Goal: Information Seeking & Learning: Understand process/instructions

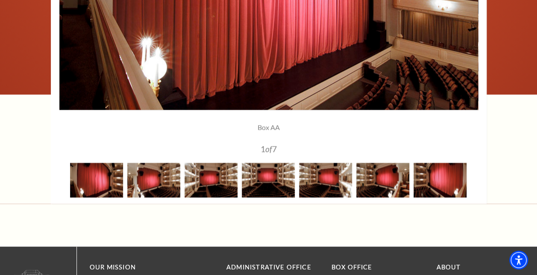
scroll to position [769, 0]
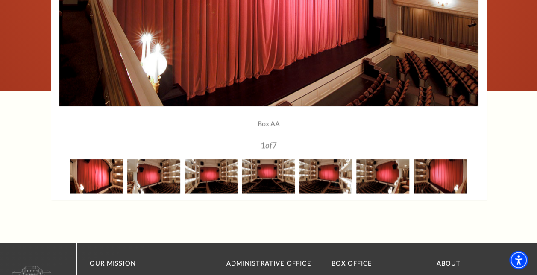
click at [97, 182] on img at bounding box center [96, 176] width 53 height 35
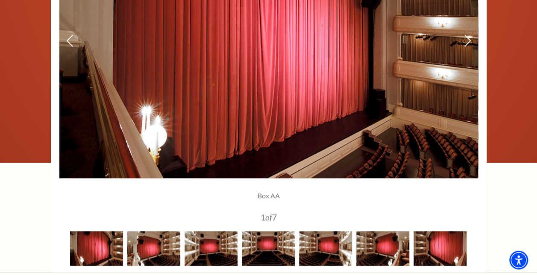
scroll to position [683, 0]
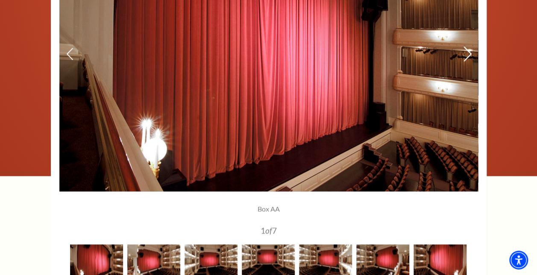
click at [467, 51] on icon at bounding box center [467, 53] width 9 height 15
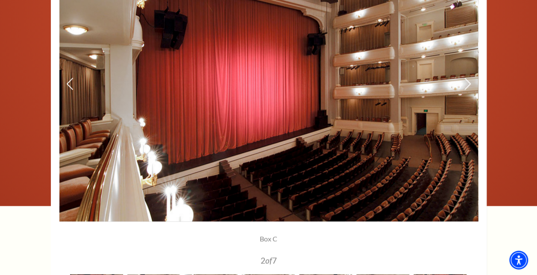
scroll to position [641, 0]
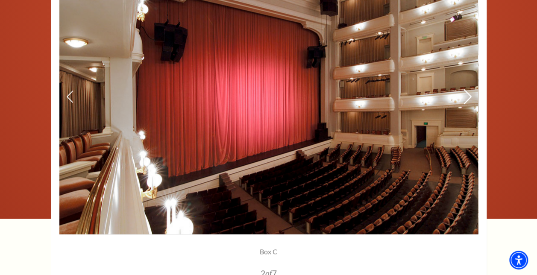
click at [466, 98] on icon at bounding box center [467, 96] width 9 height 15
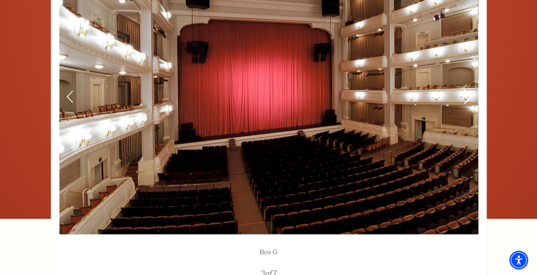
click at [468, 97] on icon at bounding box center [467, 96] width 9 height 15
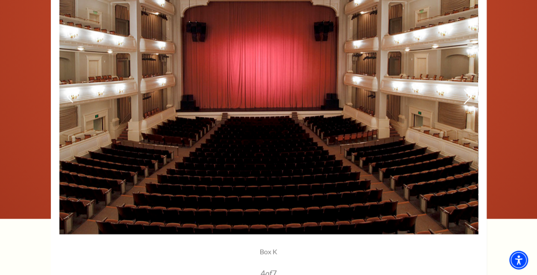
click at [468, 97] on icon at bounding box center [467, 96] width 9 height 15
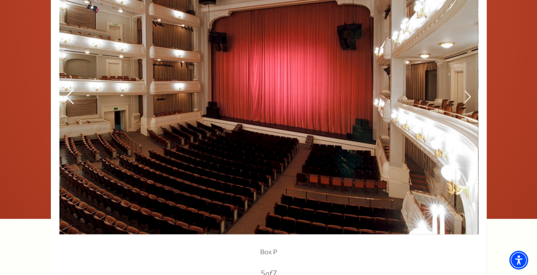
click at [69, 92] on use at bounding box center [70, 96] width 8 height 15
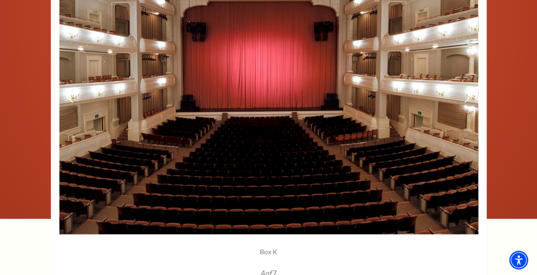
click at [65, 93] on img at bounding box center [268, 97] width 419 height 274
click at [466, 97] on icon at bounding box center [467, 96] width 9 height 15
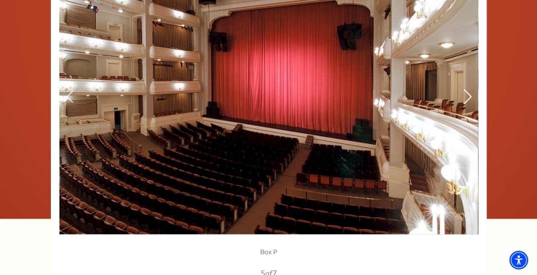
click at [468, 95] on icon at bounding box center [467, 96] width 9 height 15
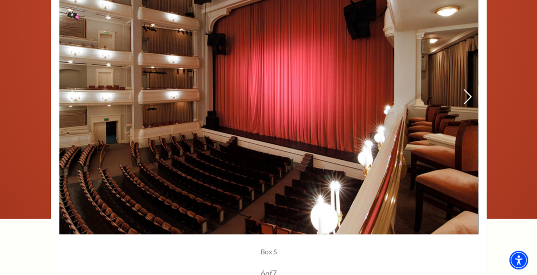
click at [469, 98] on use at bounding box center [467, 96] width 8 height 15
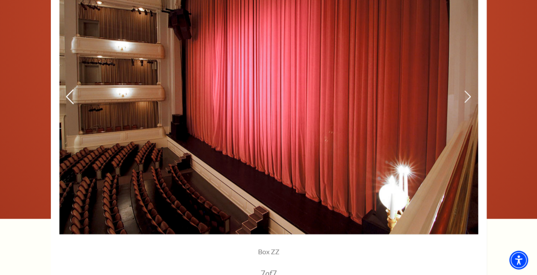
click at [66, 93] on icon at bounding box center [69, 96] width 9 height 15
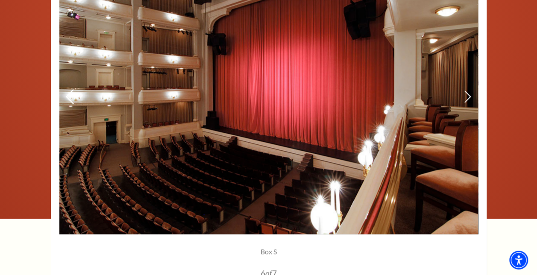
click at [66, 93] on icon at bounding box center [69, 96] width 9 height 15
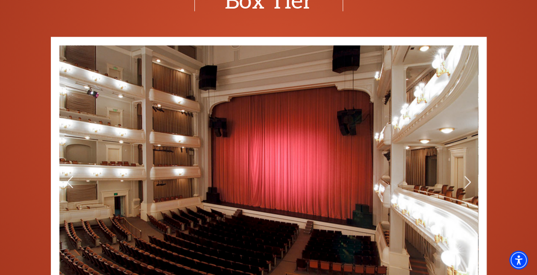
scroll to position [598, 0]
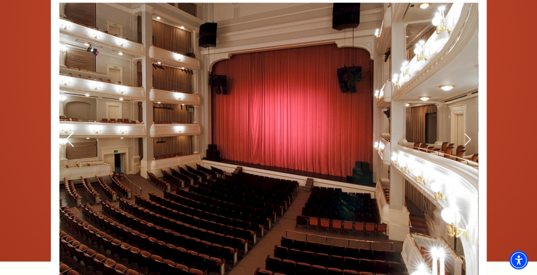
click at [70, 134] on icon at bounding box center [69, 139] width 9 height 15
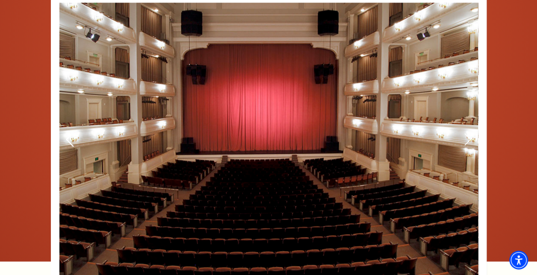
click at [70, 134] on icon at bounding box center [69, 139] width 9 height 15
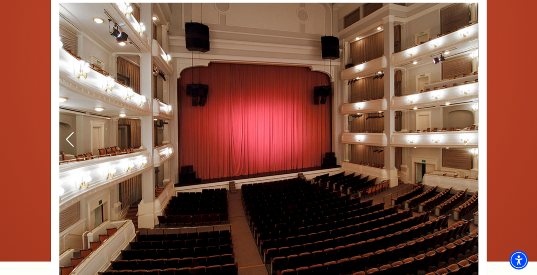
click at [70, 134] on icon at bounding box center [69, 139] width 9 height 15
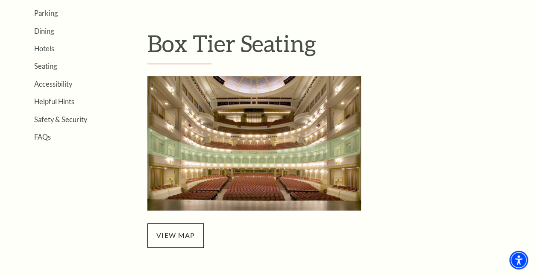
scroll to position [256, 0]
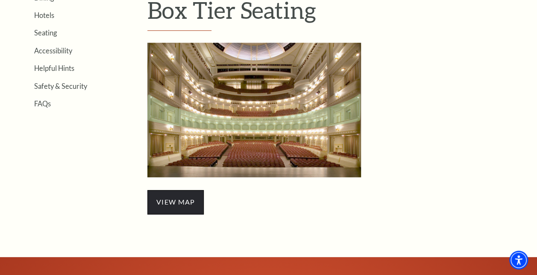
click at [176, 202] on span "view map" at bounding box center [175, 202] width 56 height 24
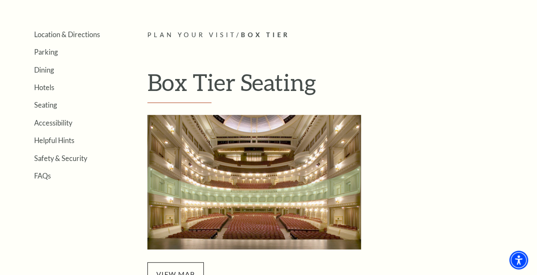
scroll to position [171, 0]
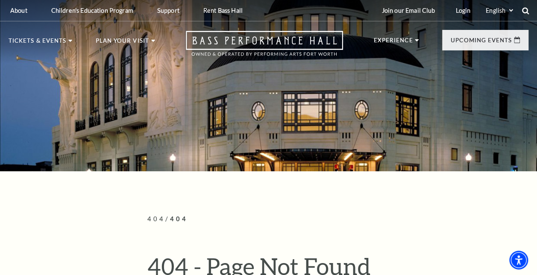
click at [524, 9] on icon at bounding box center [525, 11] width 8 height 8
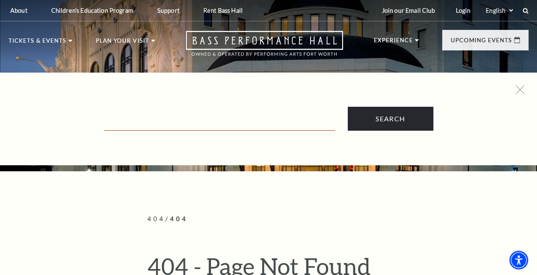
click at [228, 121] on input "Text field" at bounding box center [219, 122] width 231 height 18
type input "parterre seating"
click at [348, 107] on input "Search" at bounding box center [390, 119] width 85 height 24
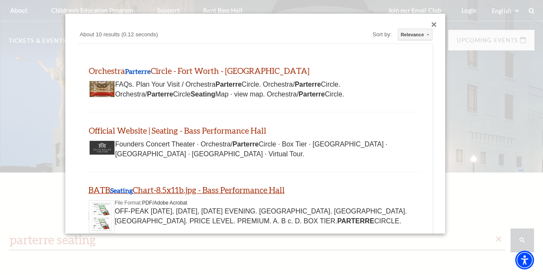
click at [175, 189] on link "BATB Seating Chart-8.5x11b.jpg - Bass Performance Hall" at bounding box center [186, 190] width 196 height 10
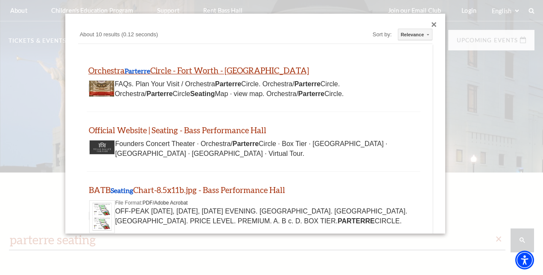
click at [206, 70] on link "Orchestra Parterre Circle - Fort Worth - Bass Performance Hall" at bounding box center [198, 70] width 221 height 10
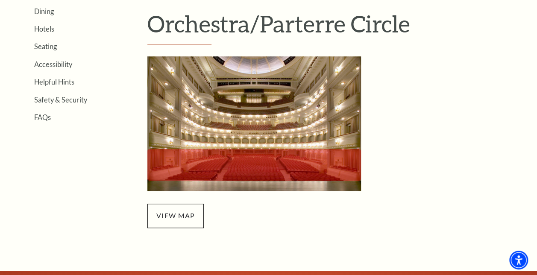
scroll to position [256, 0]
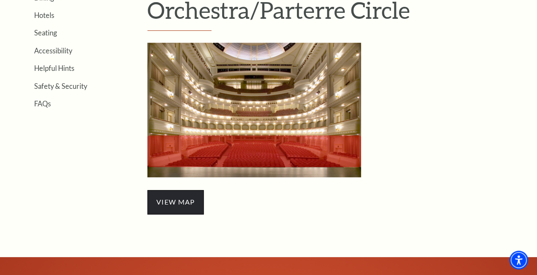
click at [180, 204] on span "view map" at bounding box center [175, 202] width 56 height 24
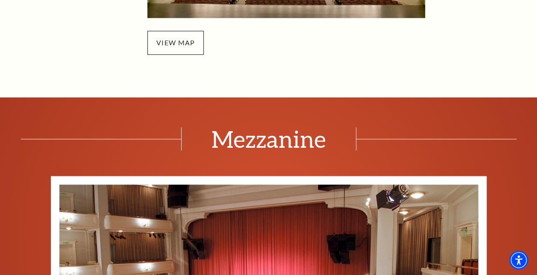
scroll to position [470, 0]
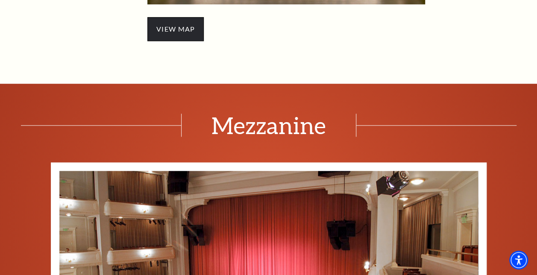
click at [160, 29] on span "view map" at bounding box center [175, 29] width 56 height 24
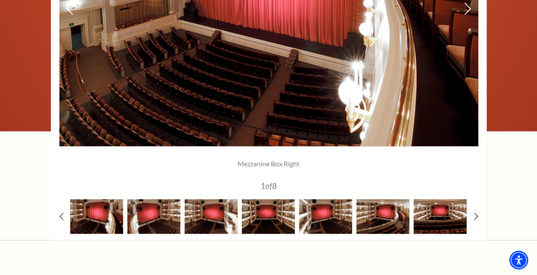
scroll to position [726, 0]
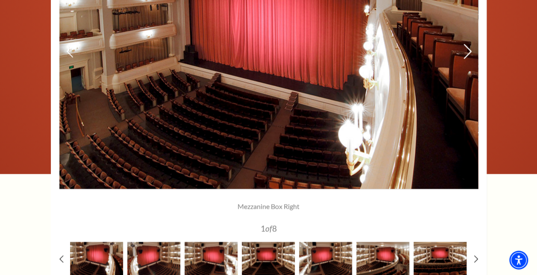
click at [466, 51] on icon at bounding box center [467, 51] width 9 height 15
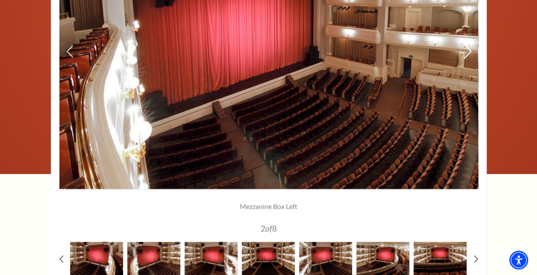
click at [466, 50] on icon at bounding box center [467, 51] width 9 height 15
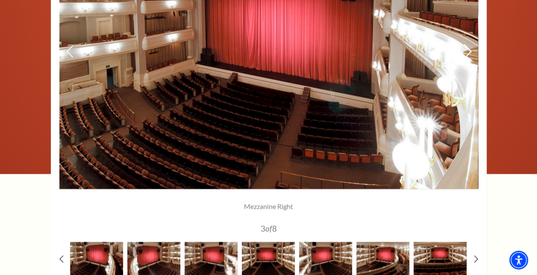
click at [470, 52] on use at bounding box center [467, 51] width 8 height 15
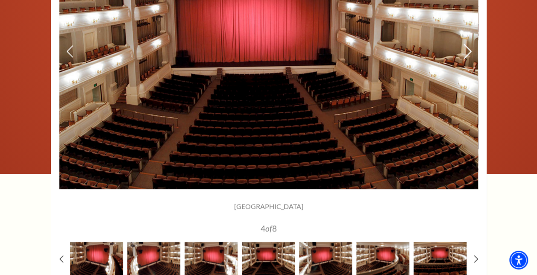
click at [470, 52] on use at bounding box center [467, 51] width 8 height 15
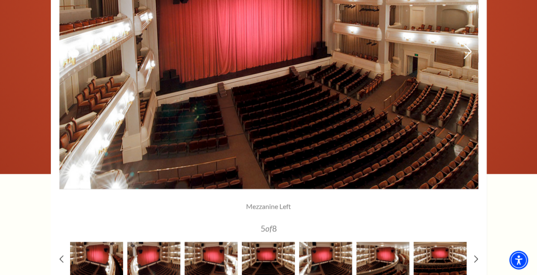
click at [468, 55] on icon at bounding box center [467, 51] width 9 height 15
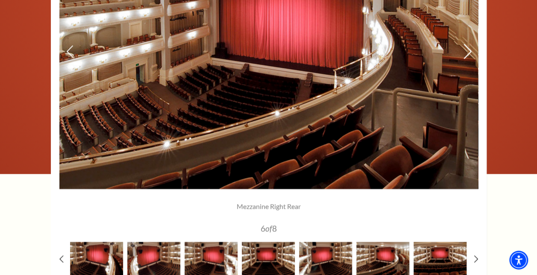
click at [469, 51] on icon at bounding box center [467, 51] width 9 height 15
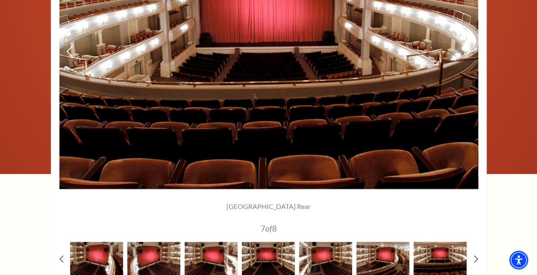
scroll to position [769, 0]
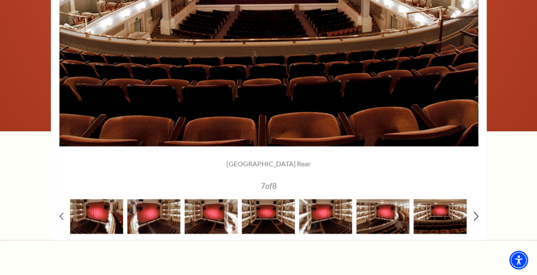
click at [476, 217] on use at bounding box center [475, 215] width 5 height 9
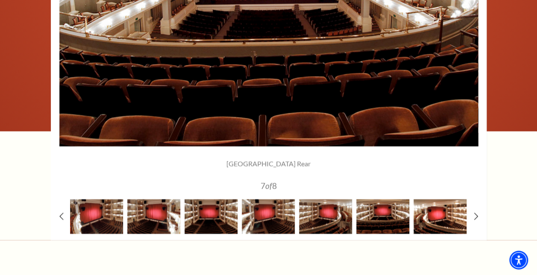
click at [441, 218] on img at bounding box center [439, 216] width 53 height 35
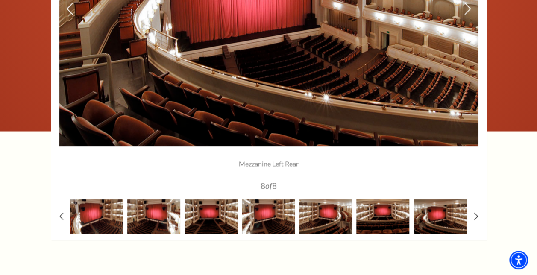
drag, startPoint x: 336, startPoint y: 82, endPoint x: 334, endPoint y: 89, distance: 7.5
click at [334, 89] on img at bounding box center [268, 9] width 419 height 274
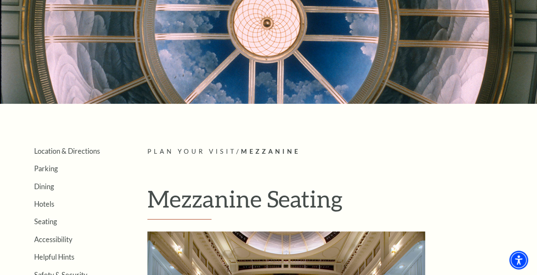
scroll to position [67, 0]
